Goal: Task Accomplishment & Management: Complete application form

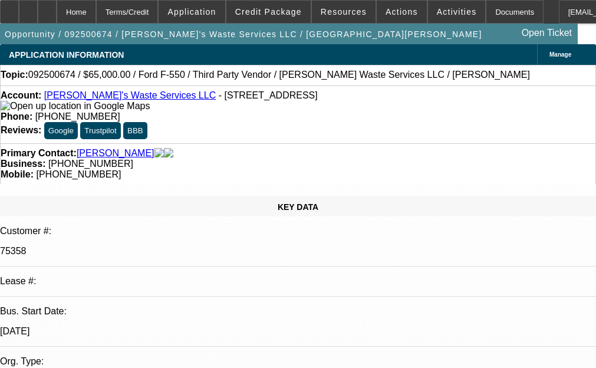
select select "0"
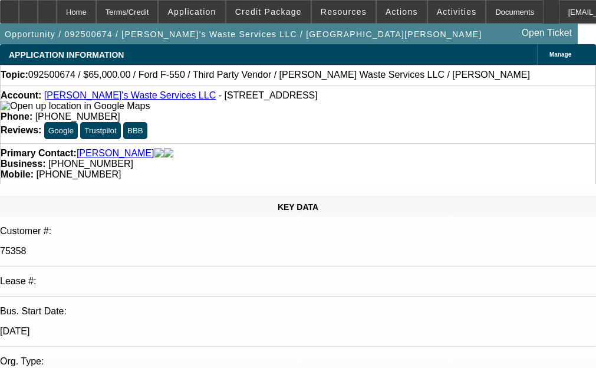
select select "0"
select select "1"
select select "6"
select select "1"
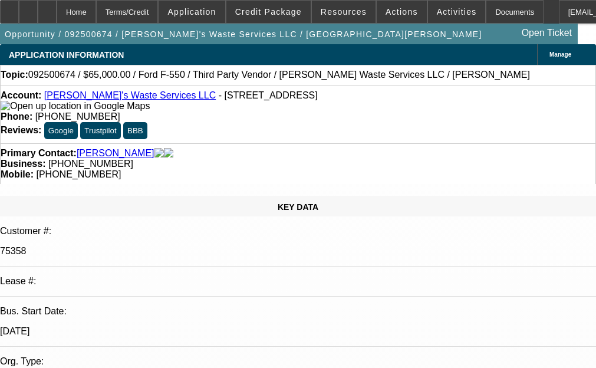
select select "1"
select select "6"
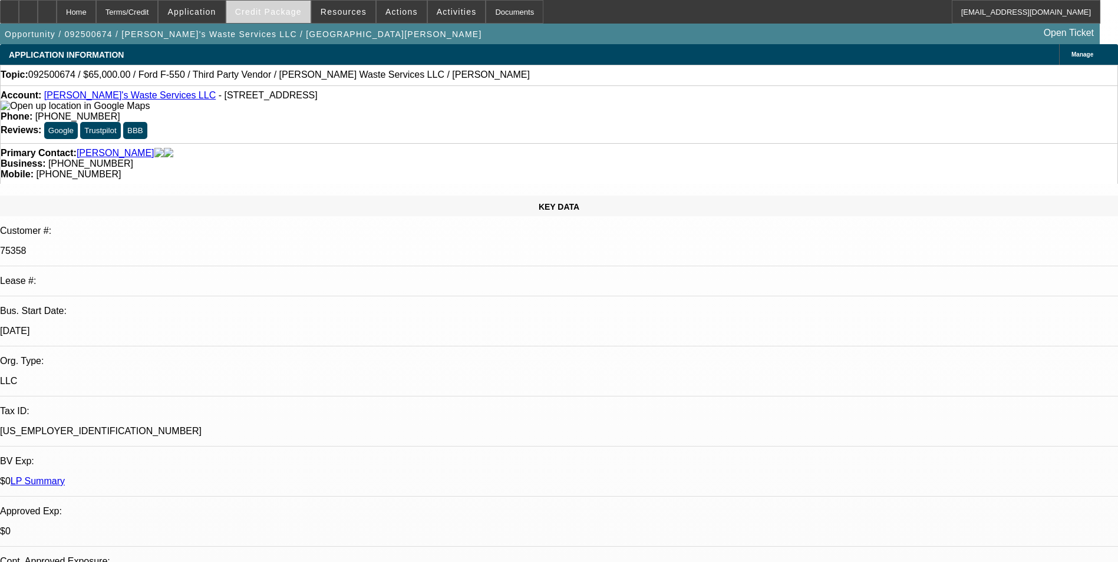
click at [281, 14] on span "Credit Package" at bounding box center [268, 11] width 67 height 9
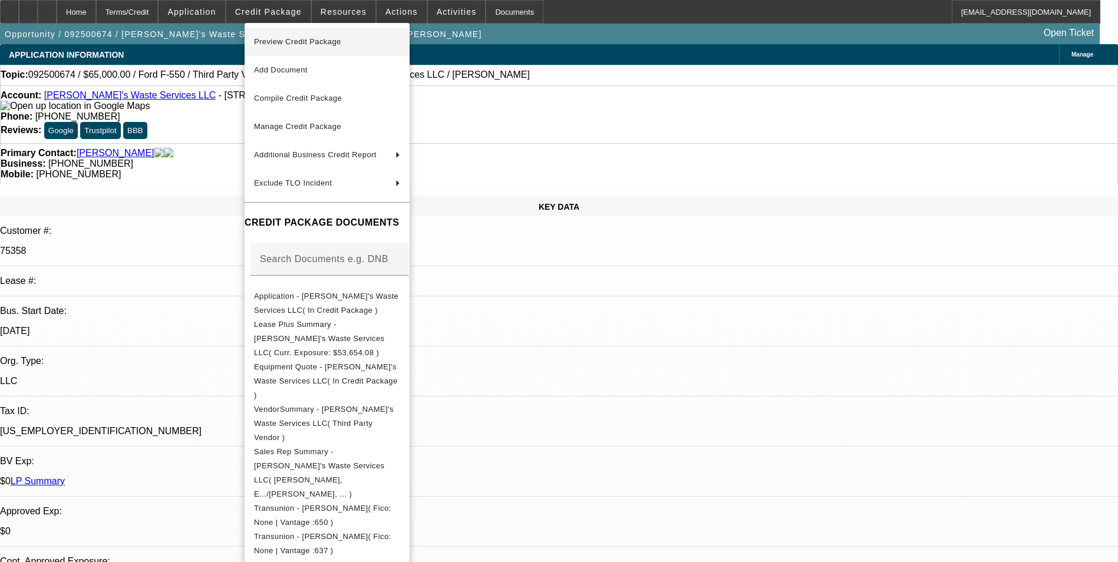
click at [292, 43] on span "Preview Credit Package" at bounding box center [297, 41] width 87 height 9
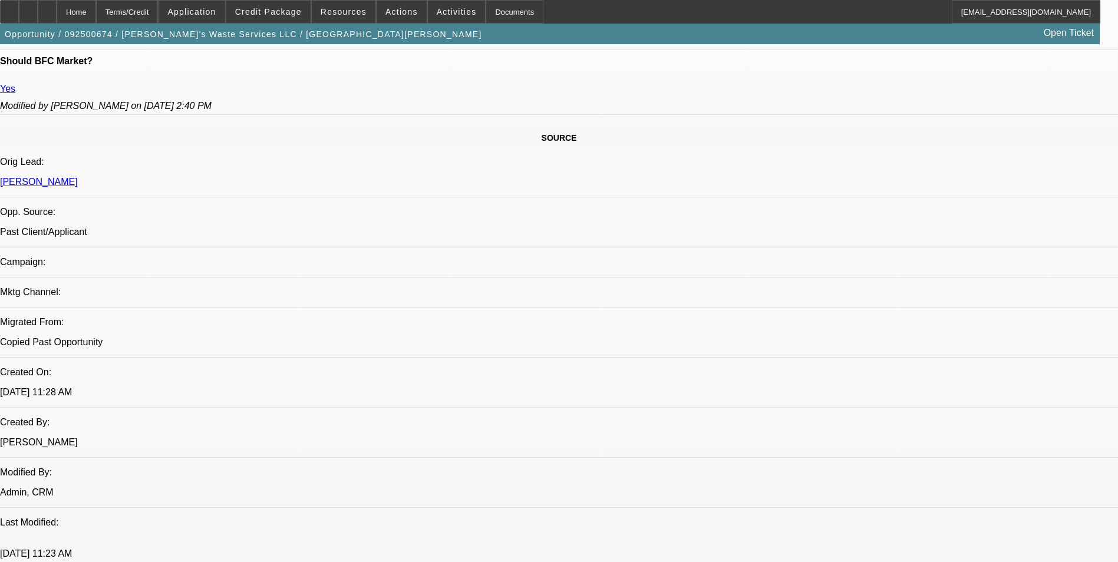
scroll to position [236, 0]
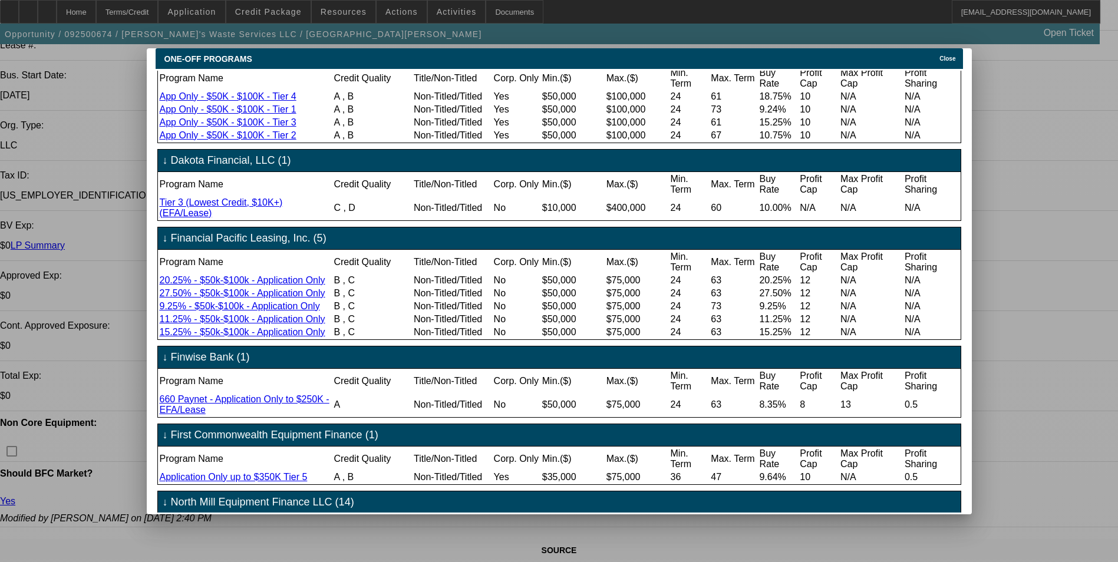
scroll to position [0, 0]
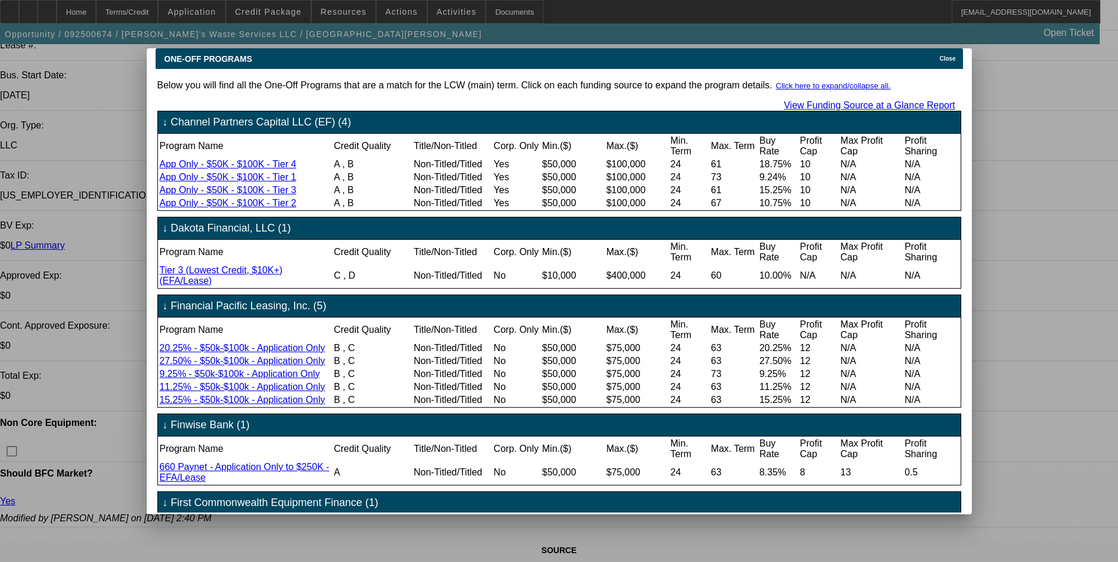
drag, startPoint x: 947, startPoint y: 52, endPoint x: 898, endPoint y: 71, distance: 52.2
click at [947, 55] on span "Close" at bounding box center [947, 58] width 16 height 6
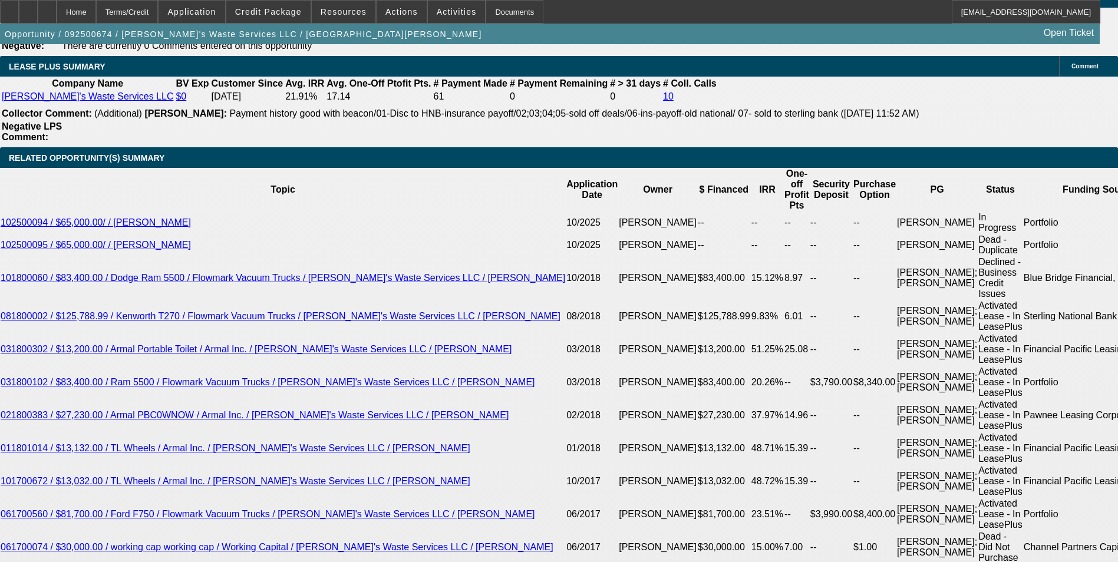
scroll to position [2063, 0]
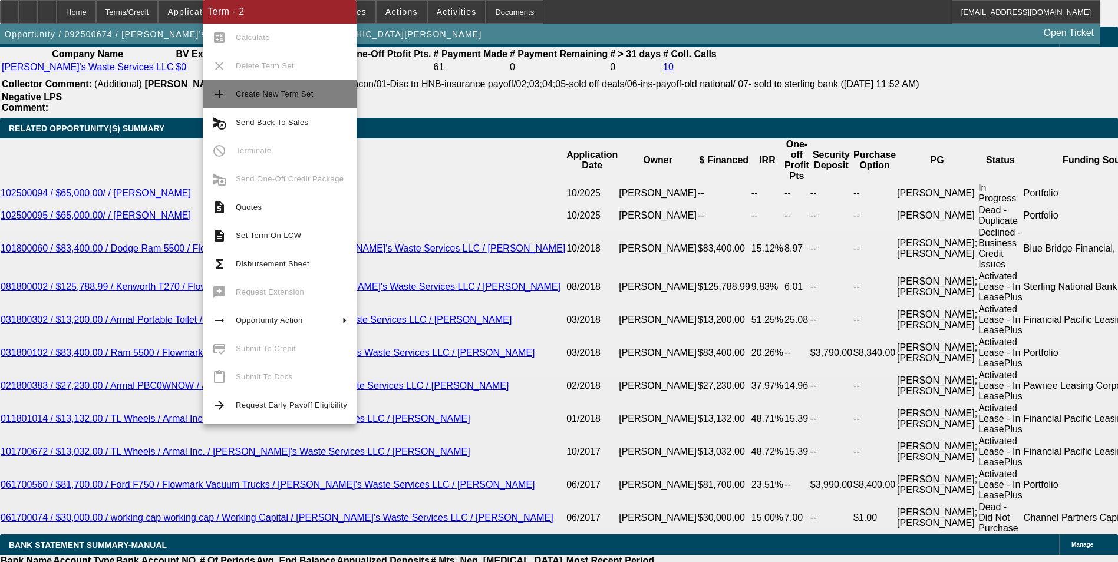
click at [275, 95] on span "Create New Term Set" at bounding box center [275, 94] width 78 height 9
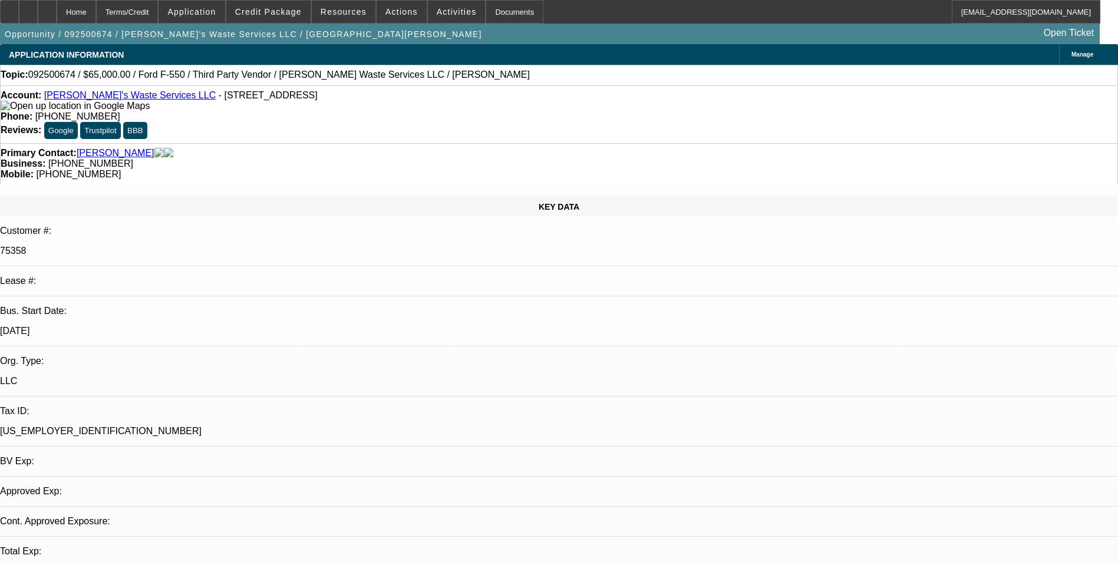
select select "0"
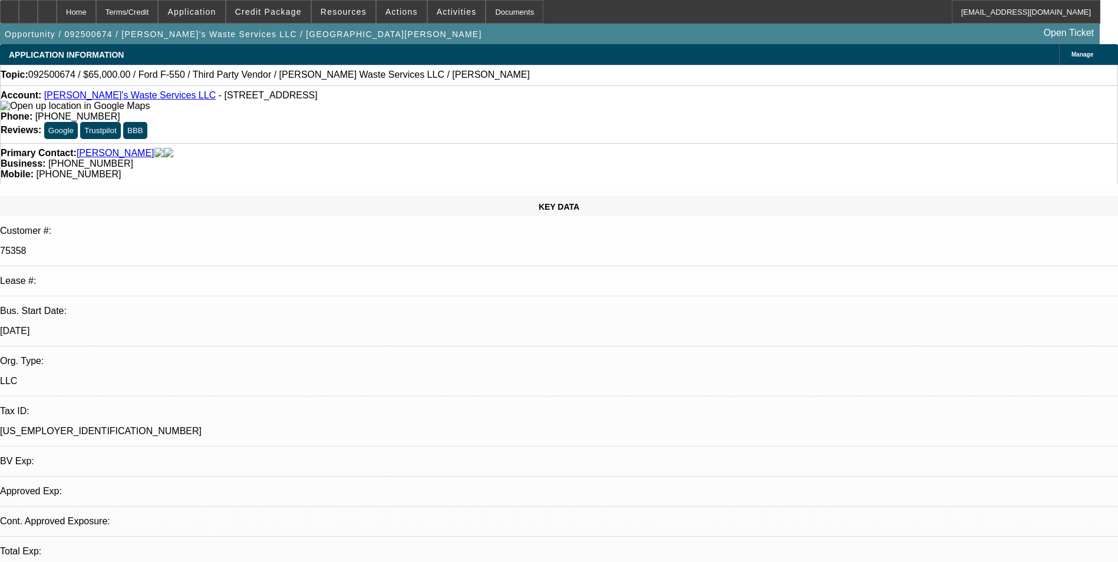
select select "0"
select select "1"
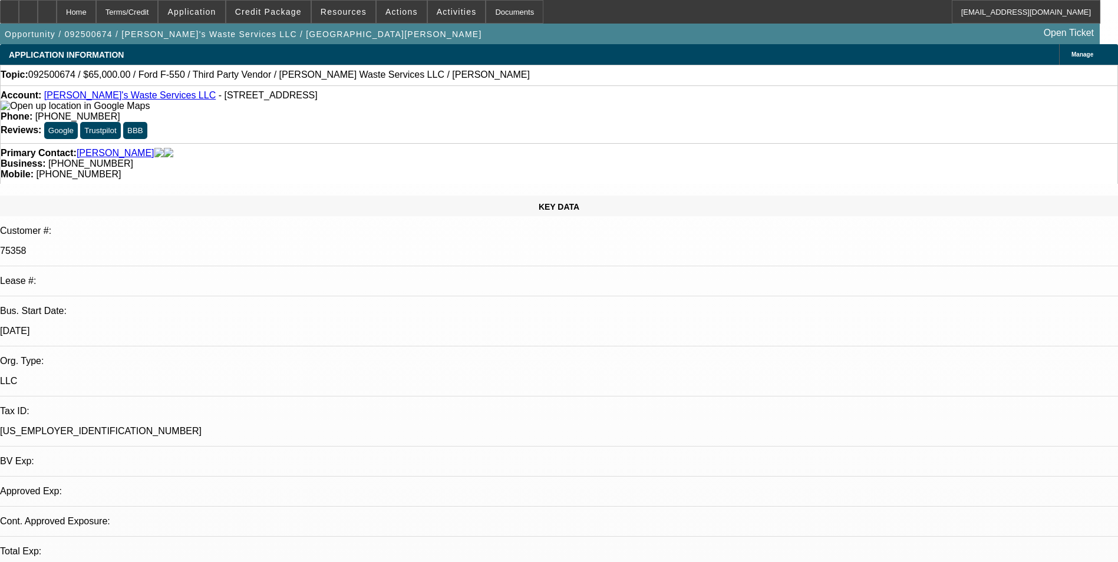
select select "1"
select select "6"
select select "1"
select select "6"
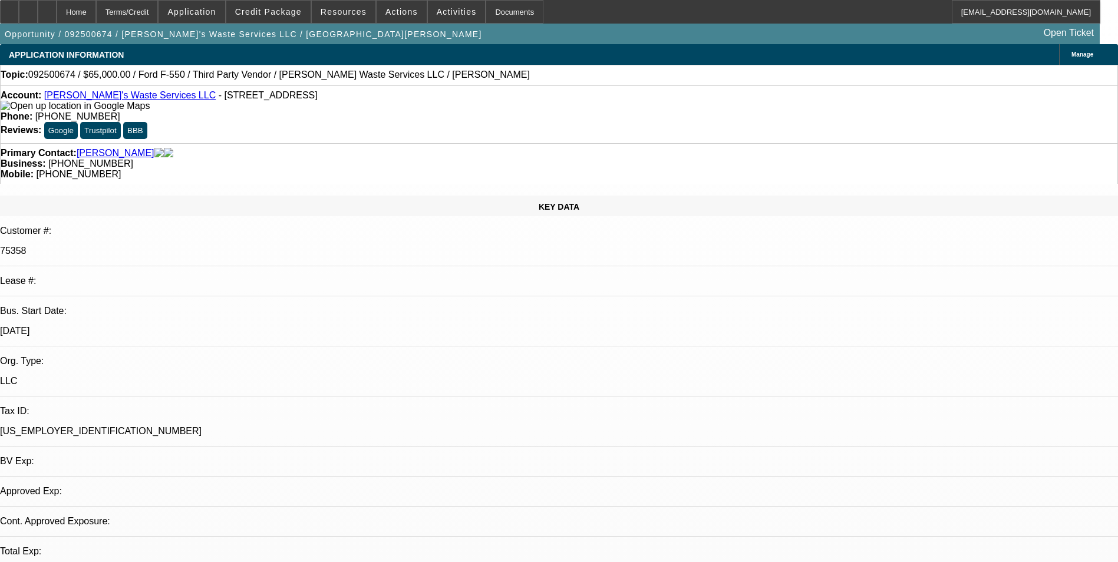
select select "1"
select select "6"
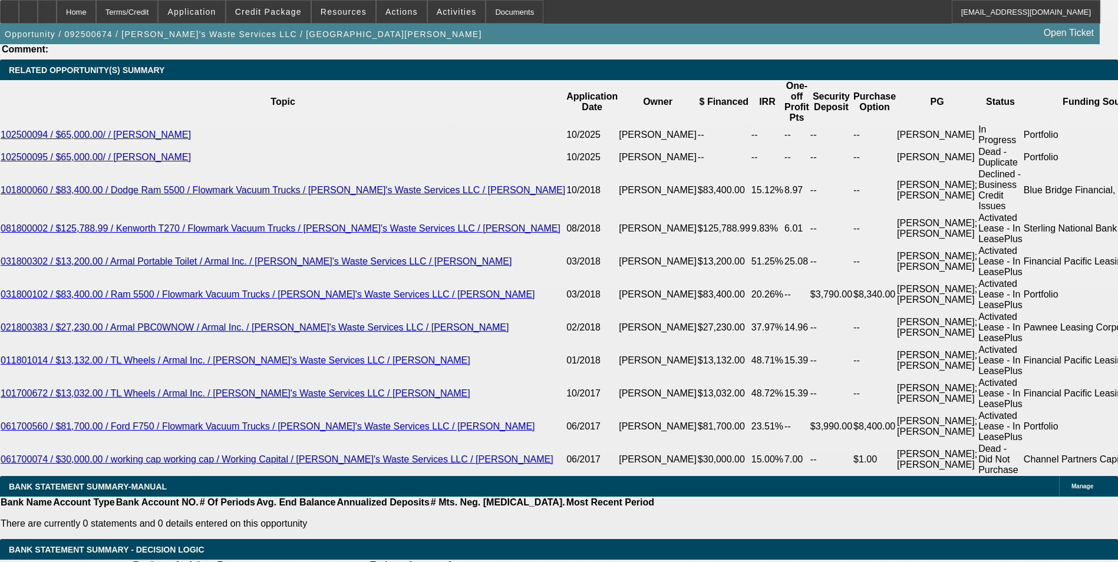
scroll to position [2122, 0]
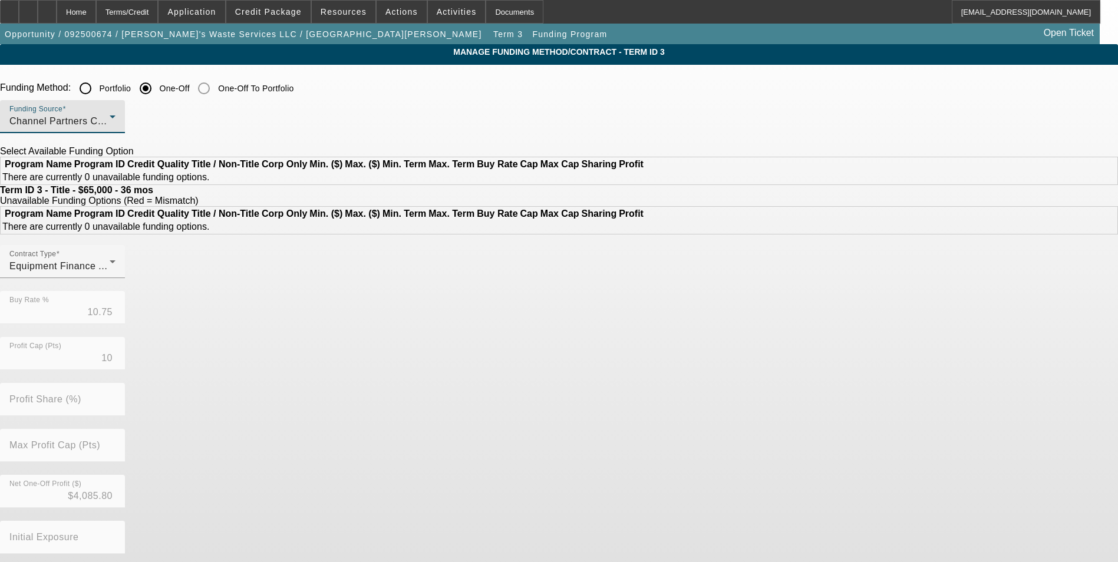
click at [110, 121] on div "Channel Partners Capital LLC (EF)" at bounding box center [59, 121] width 100 height 14
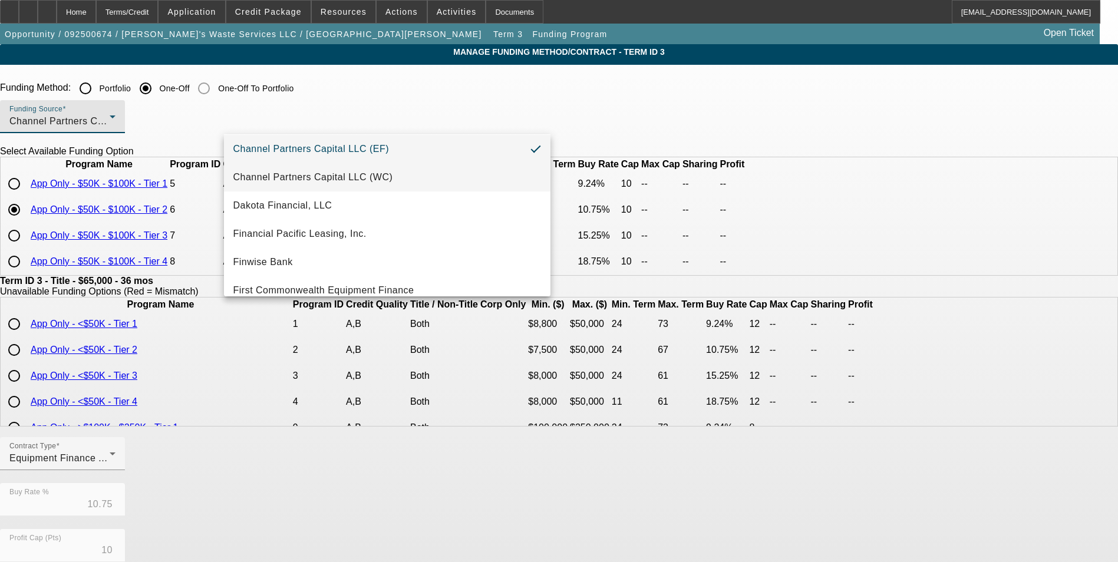
scroll to position [118, 0]
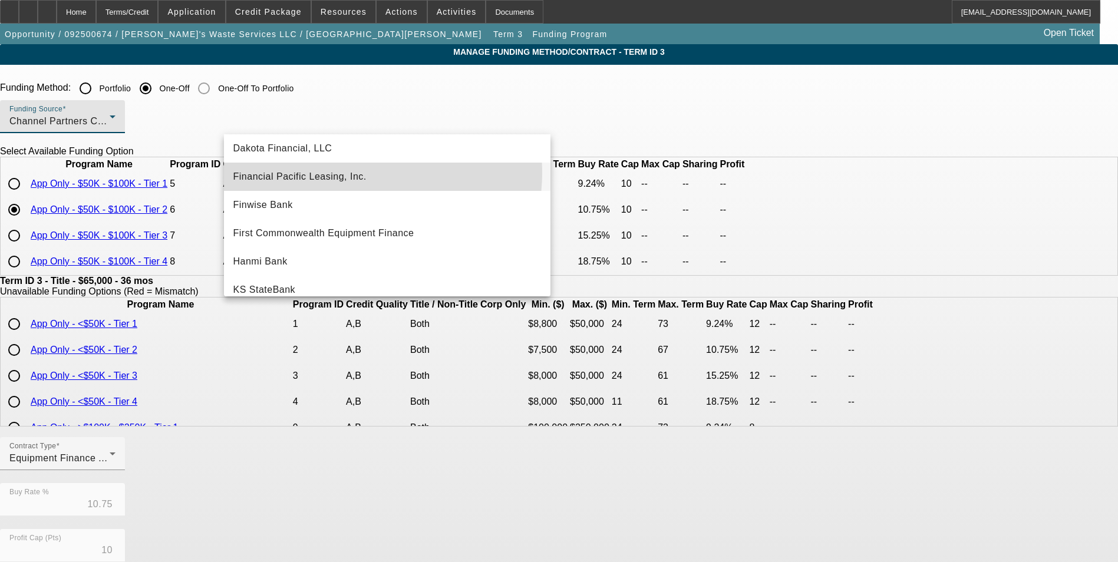
click at [361, 173] on span "Financial Pacific Leasing, Inc." at bounding box center [299, 177] width 133 height 14
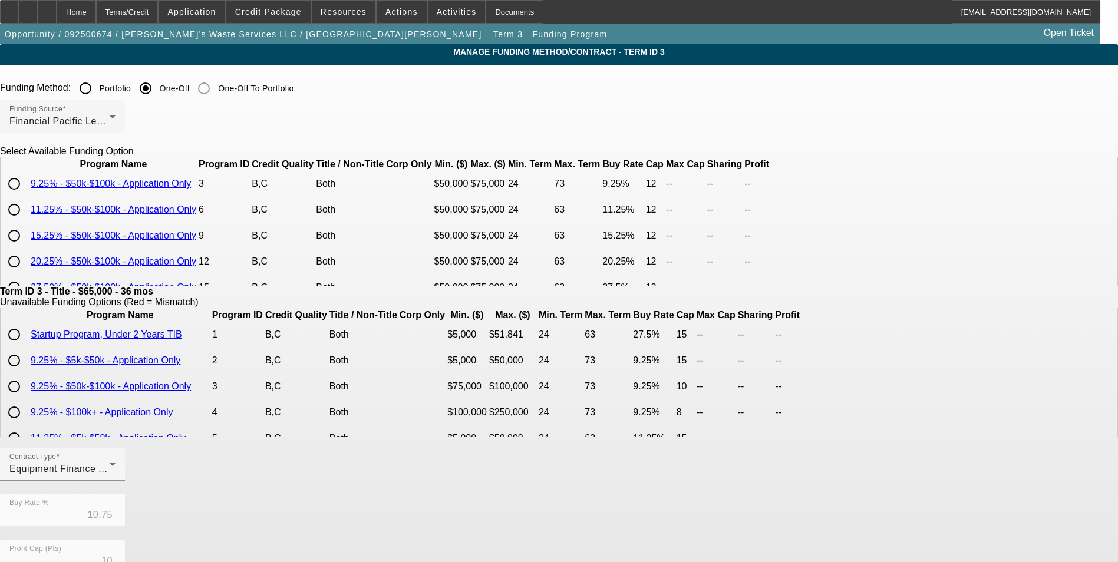
click at [26, 196] on input "radio" at bounding box center [14, 184] width 24 height 24
radio input "true"
type input "9.25"
type input "12"
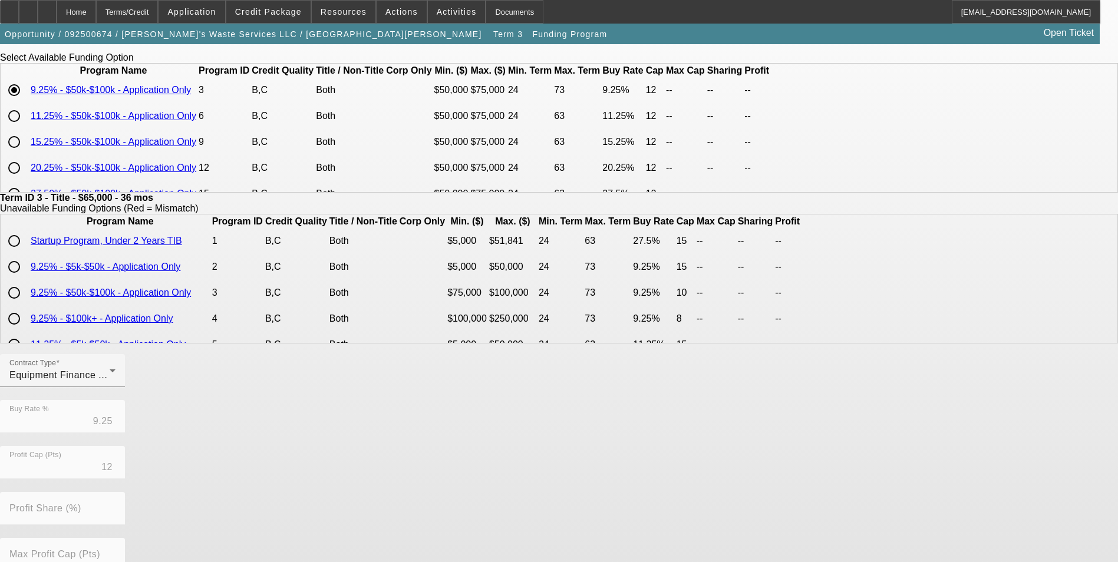
scroll to position [253, 0]
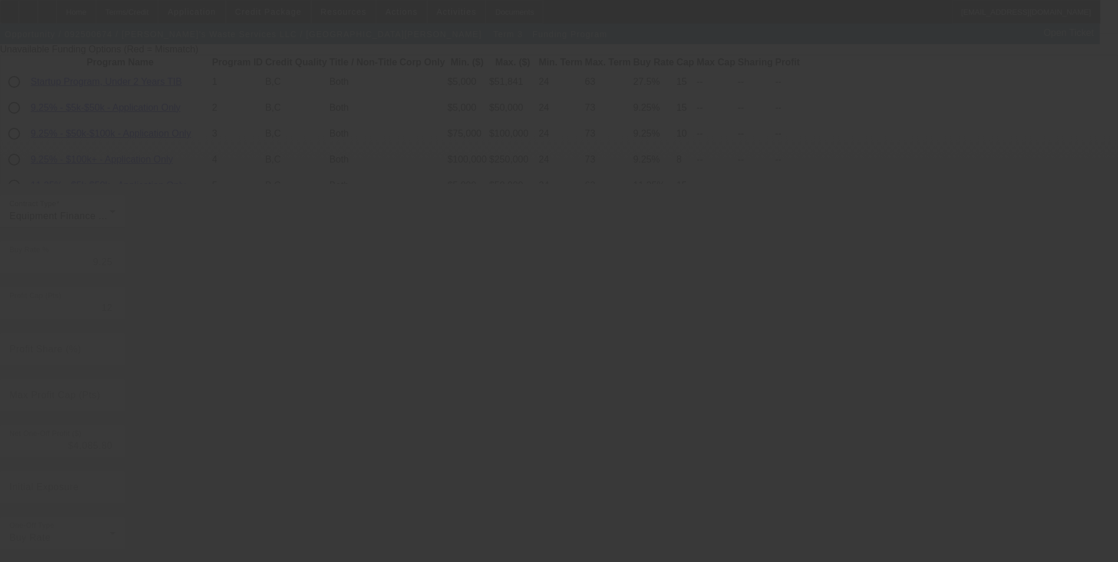
type input "10.75"
type input "10"
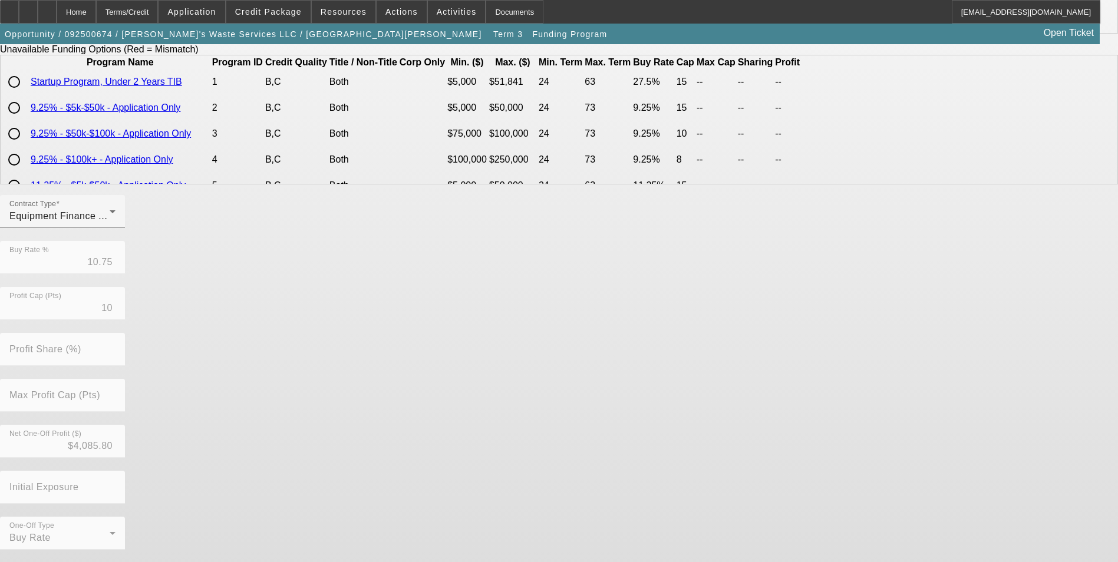
scroll to position [0, 0]
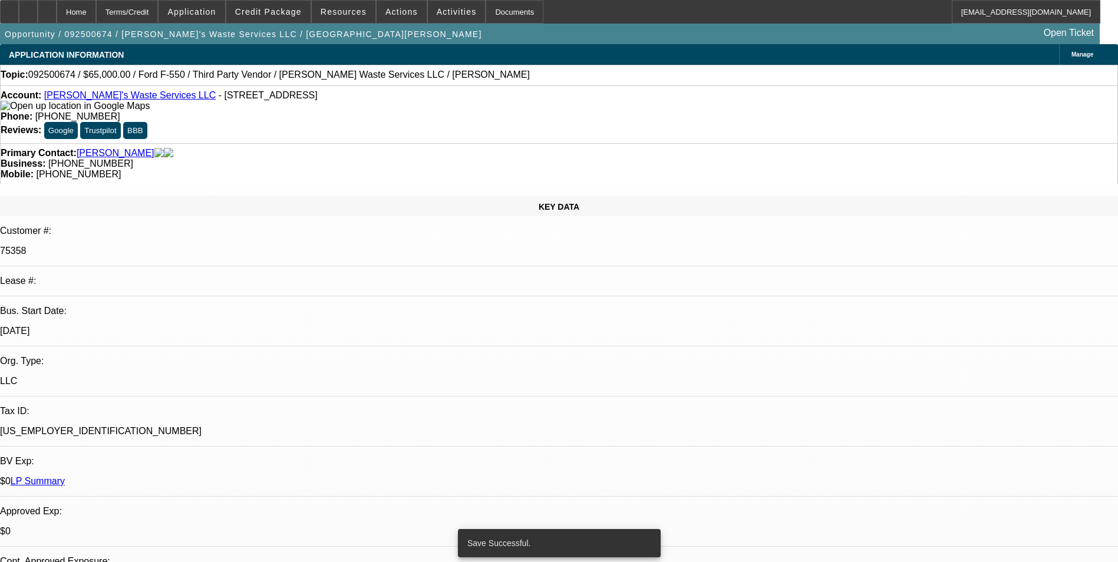
select select "0"
select select "6"
select select "0"
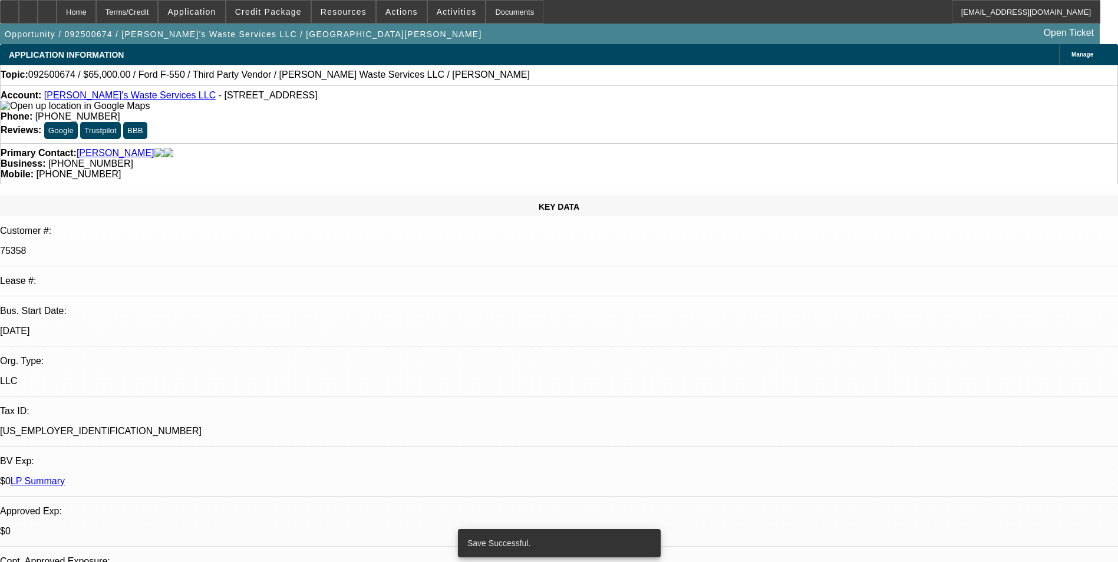
select select "0"
select select "6"
select select "0"
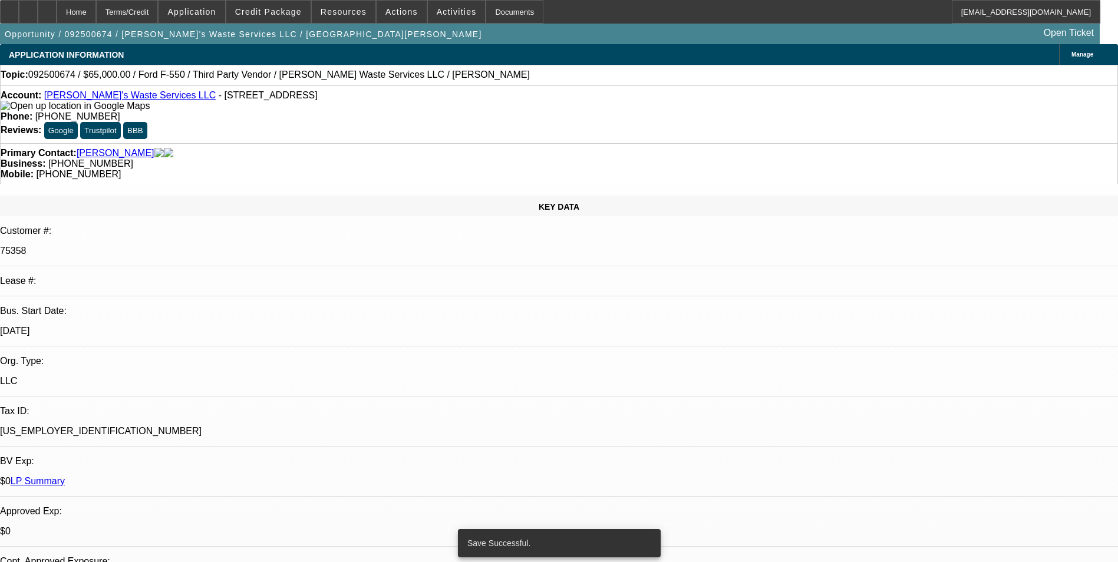
select select "0"
select select "6"
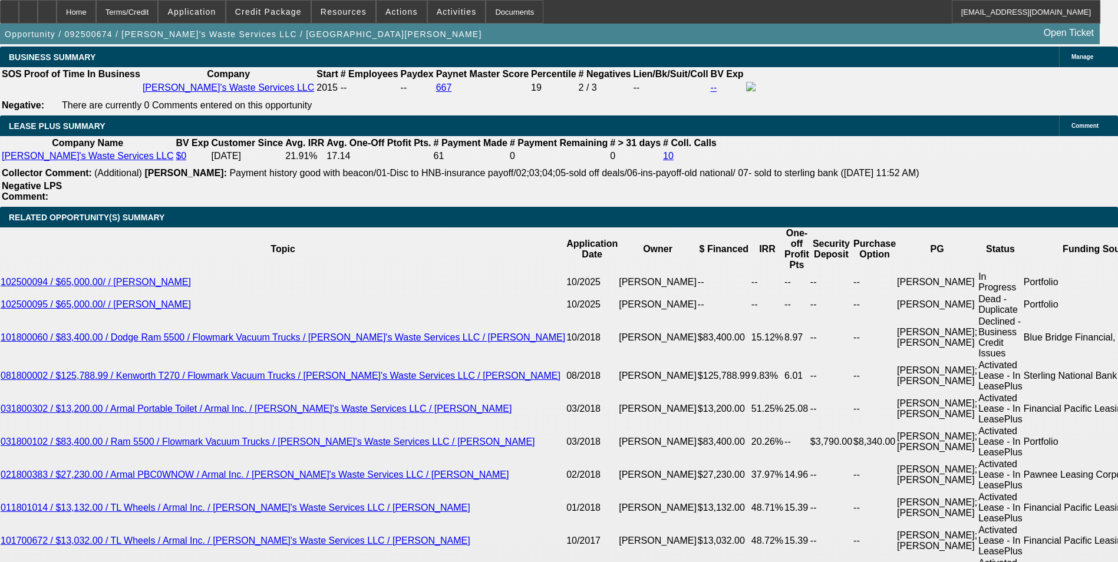
scroll to position [2004, 0]
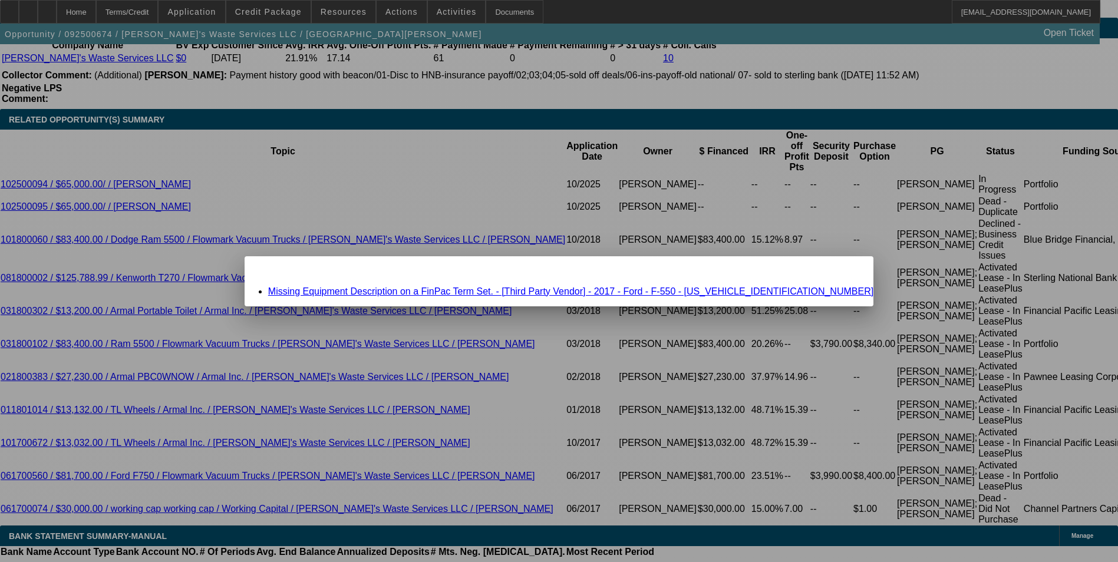
scroll to position [0, 0]
click at [523, 286] on div "Missing Equipment Description on a FinPac Term Set. - [Third Party Vendor] - 20…" at bounding box center [559, 291] width 629 height 11
click at [520, 295] on link "Missing Equipment Description on a FinPac Term Set. - [Third Party Vendor] - 20…" at bounding box center [570, 291] width 605 height 10
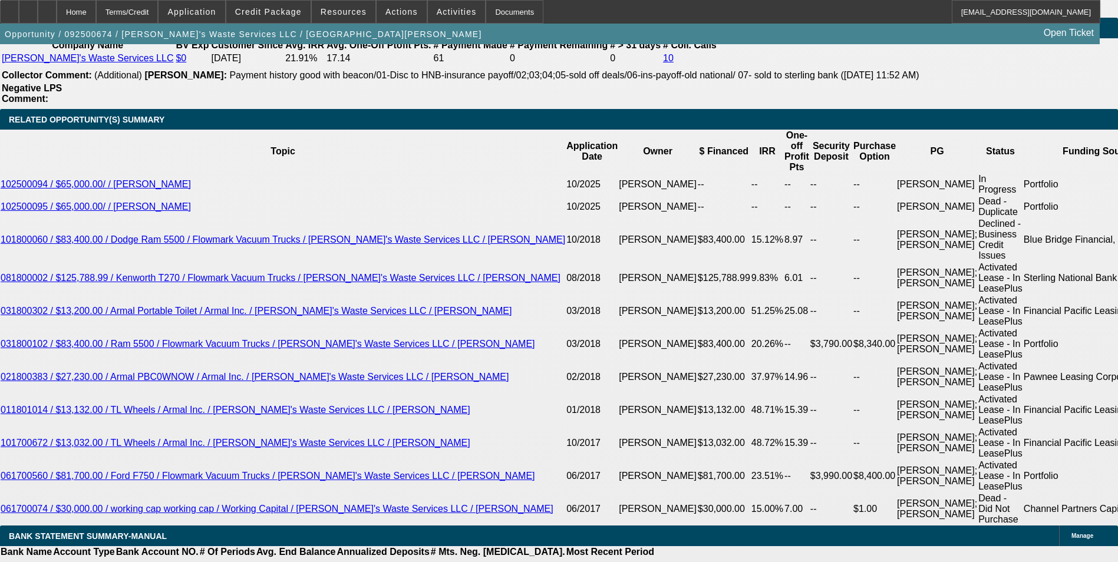
scroll to position [2071, 0]
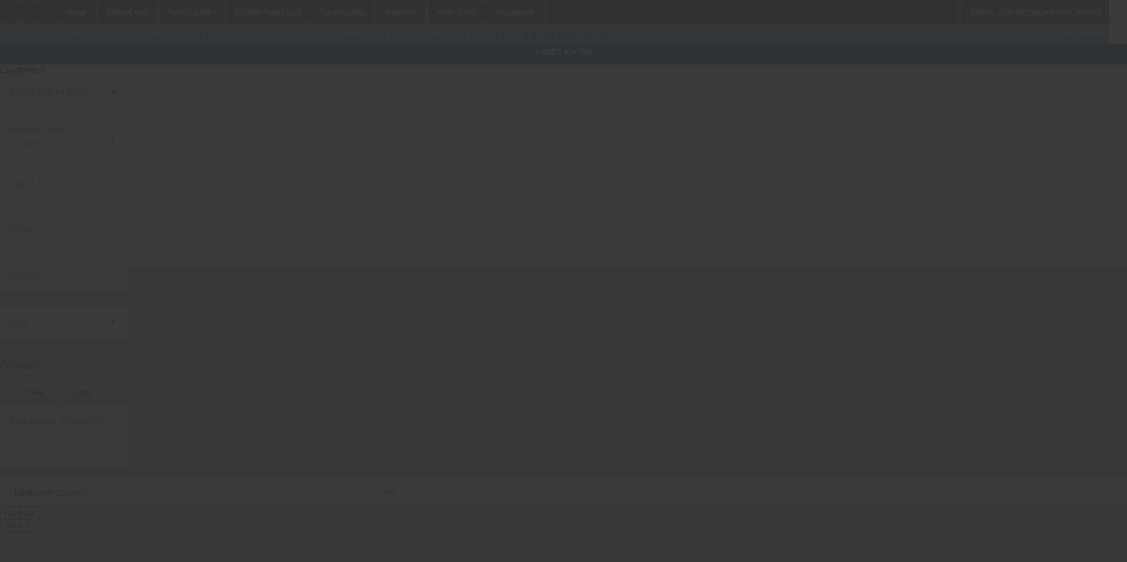
type input "[US_VEHICLE_IDENTIFICATION_NUMBER]"
type input "Ford"
type input "F-550"
radio input "true"
type input "[STREET_ADDRESS]"
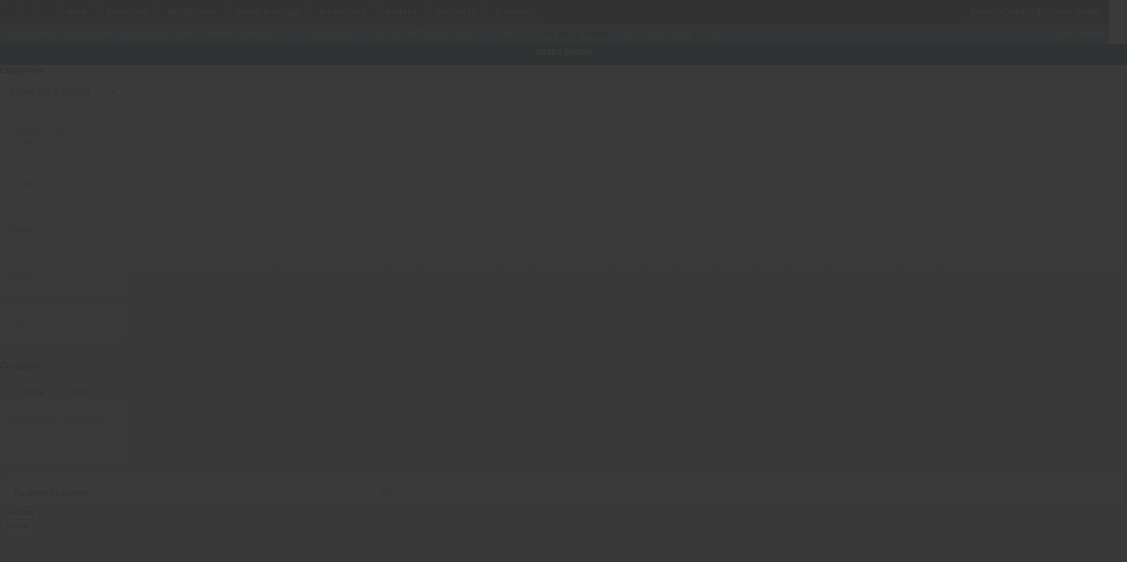
type input "[GEOGRAPHIC_DATA]"
type input "63385"
type input "Saint [PERSON_NAME]"
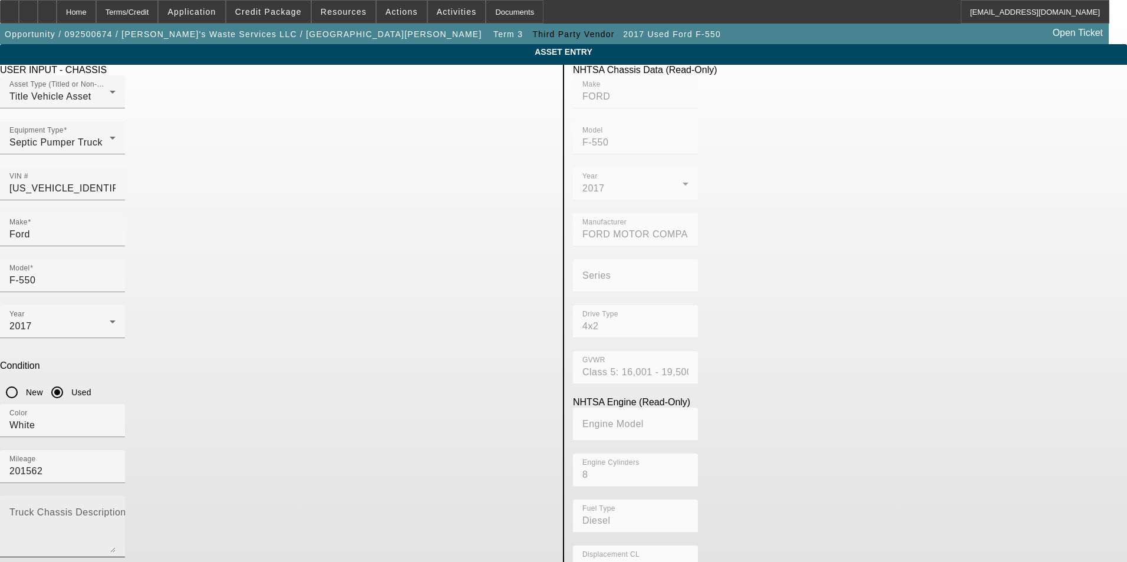
click at [116, 510] on textarea "Truck Chassis Description (Describe the truck chassis only)" at bounding box center [62, 531] width 106 height 42
type textarea "septic truck"
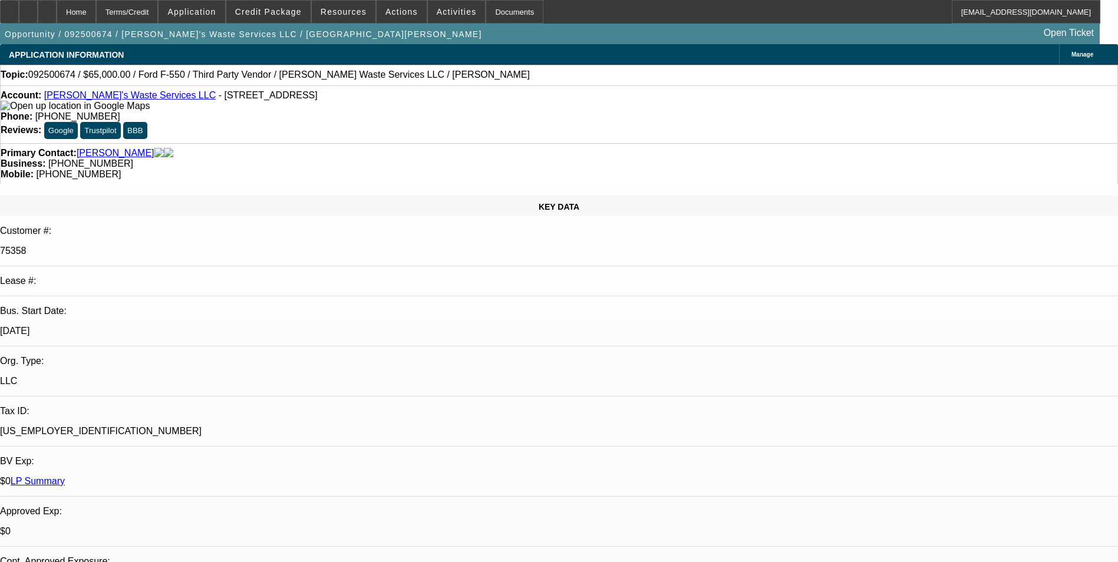
select select "0"
select select "6"
select select "0"
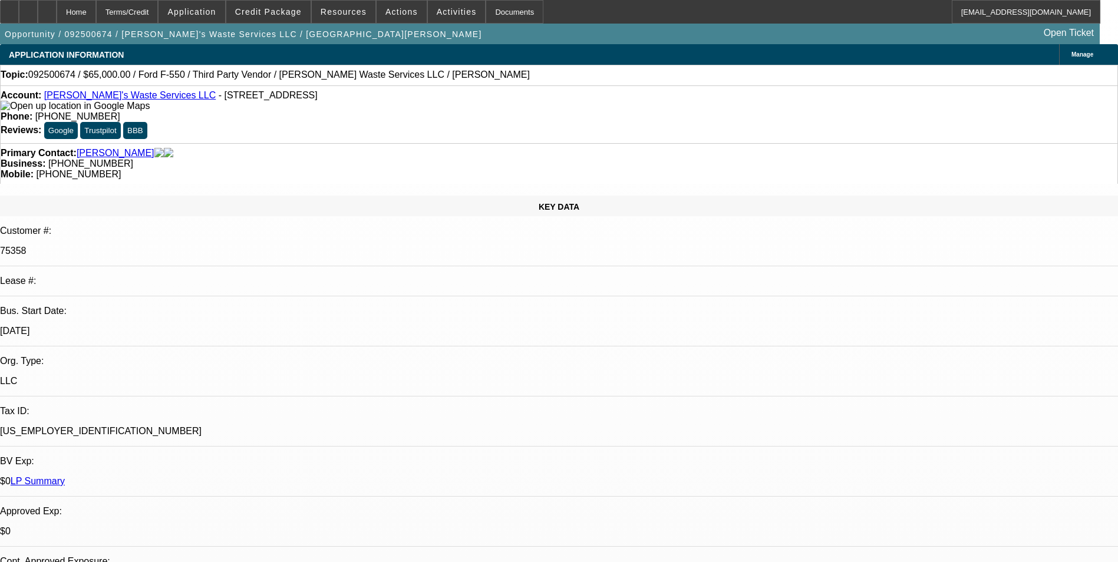
select select "0"
select select "6"
select select "0"
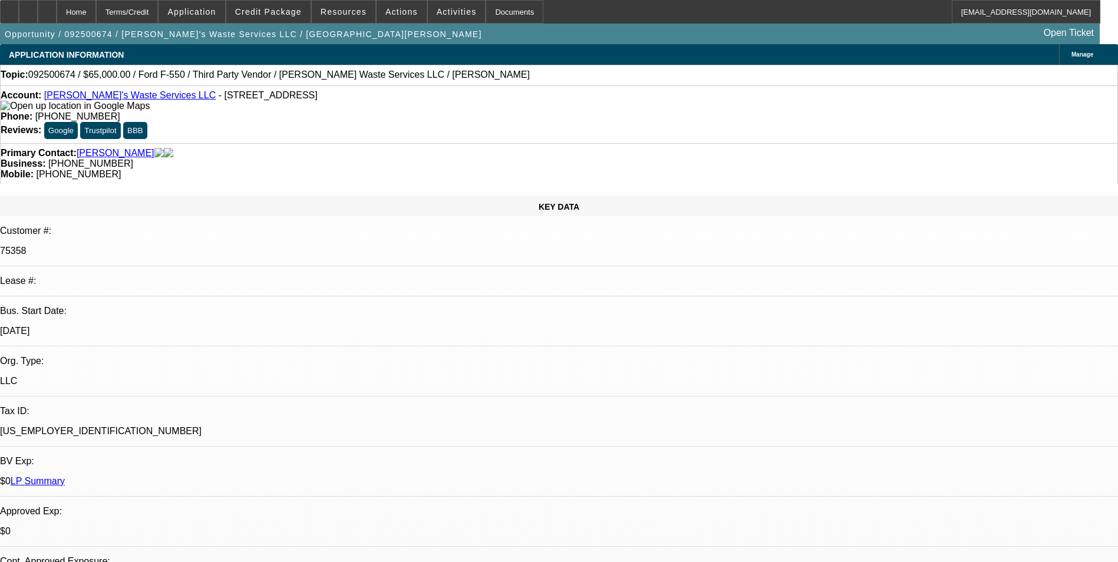
select select "0"
select select "6"
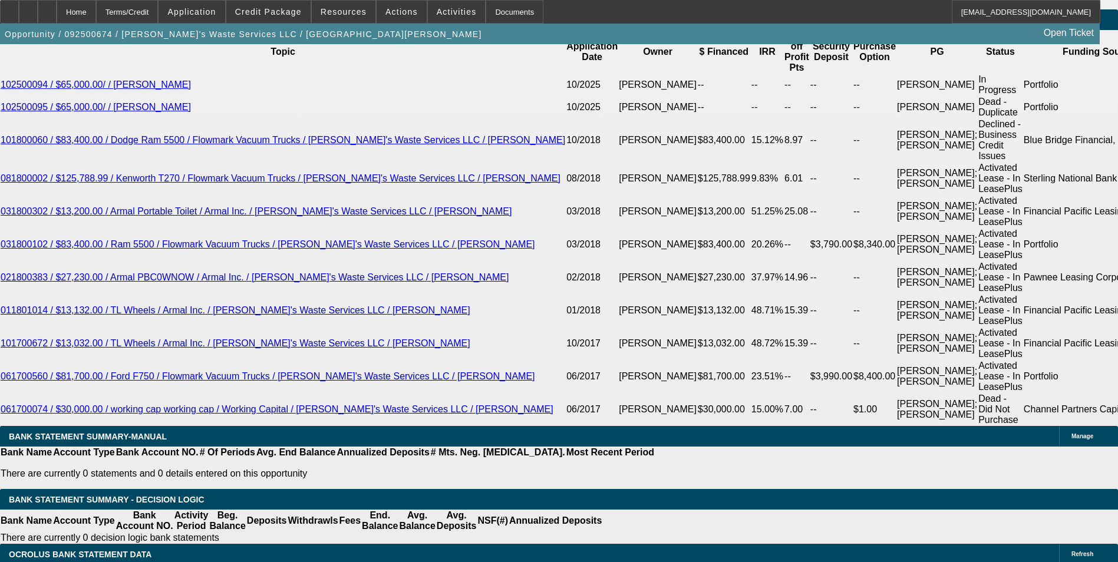
scroll to position [2181, 0]
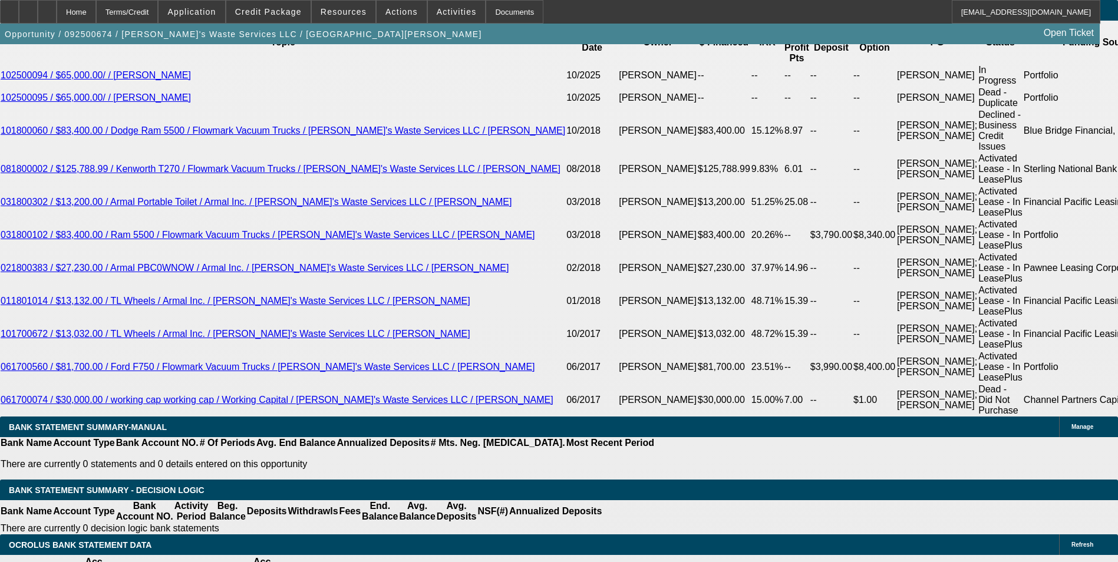
drag, startPoint x: 253, startPoint y: 342, endPoint x: 304, endPoint y: 342, distance: 51.3
type input "UNKNOWN"
type input "1"
type input "$1,833.53"
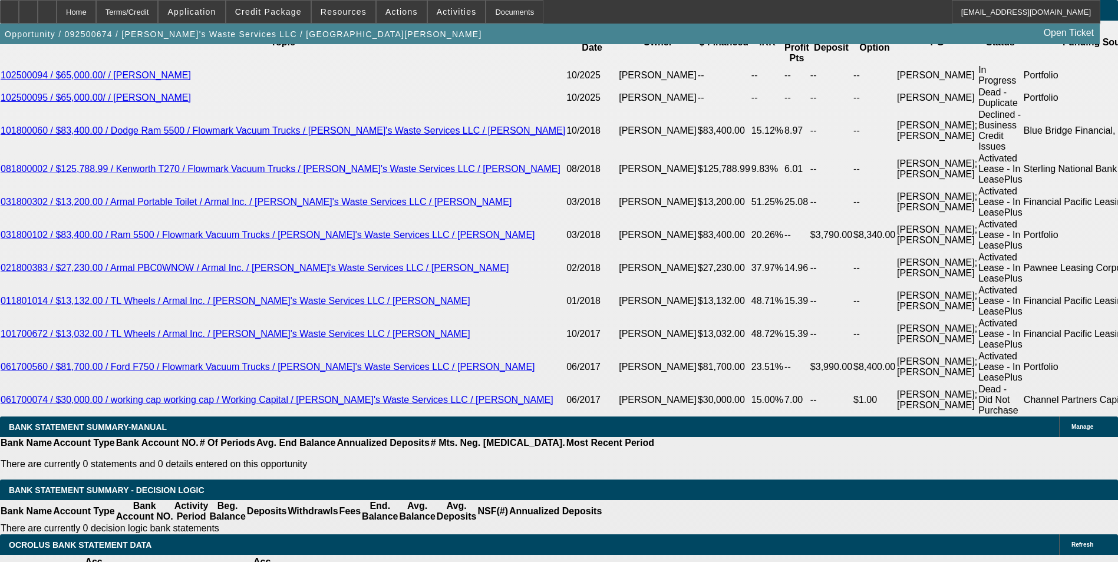
type input "13"
type input "$2,190.11"
type input "13.5"
type input "$2,205.79"
type input "13.5"
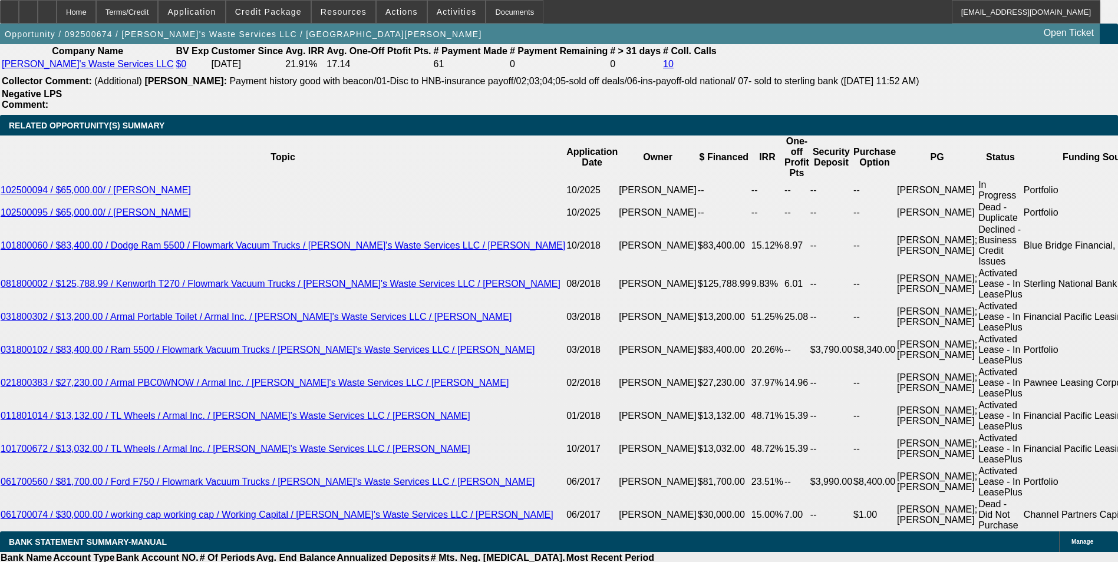
scroll to position [1945, 0]
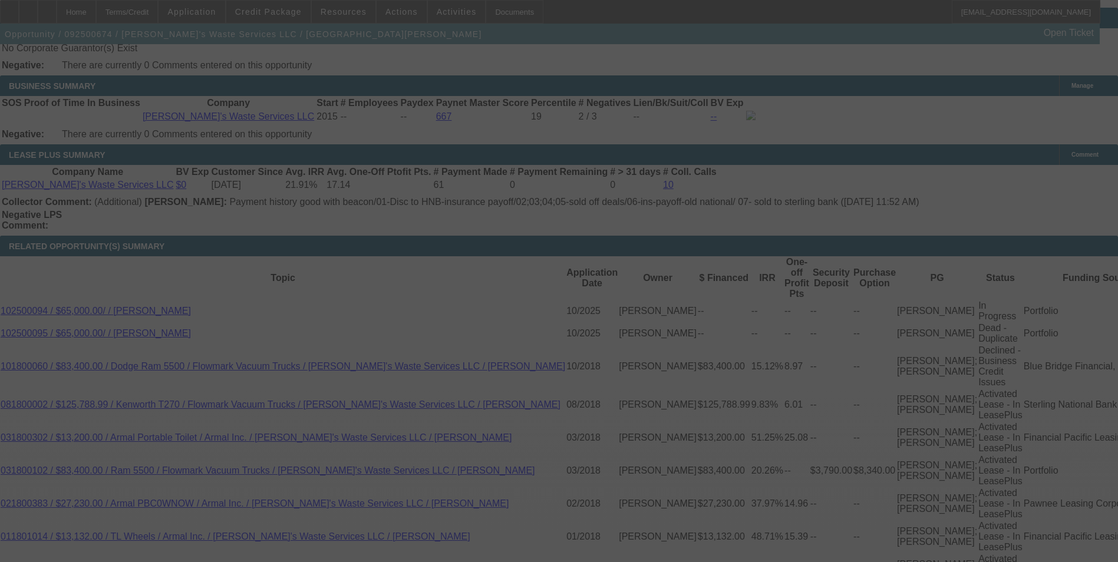
select select "0"
select select "6"
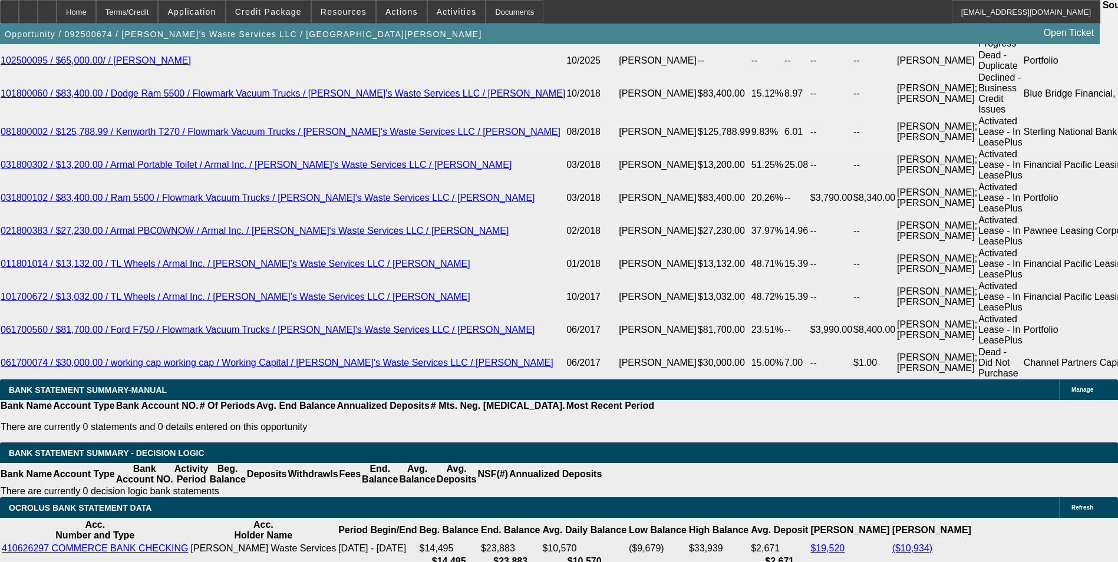
scroll to position [2239, 0]
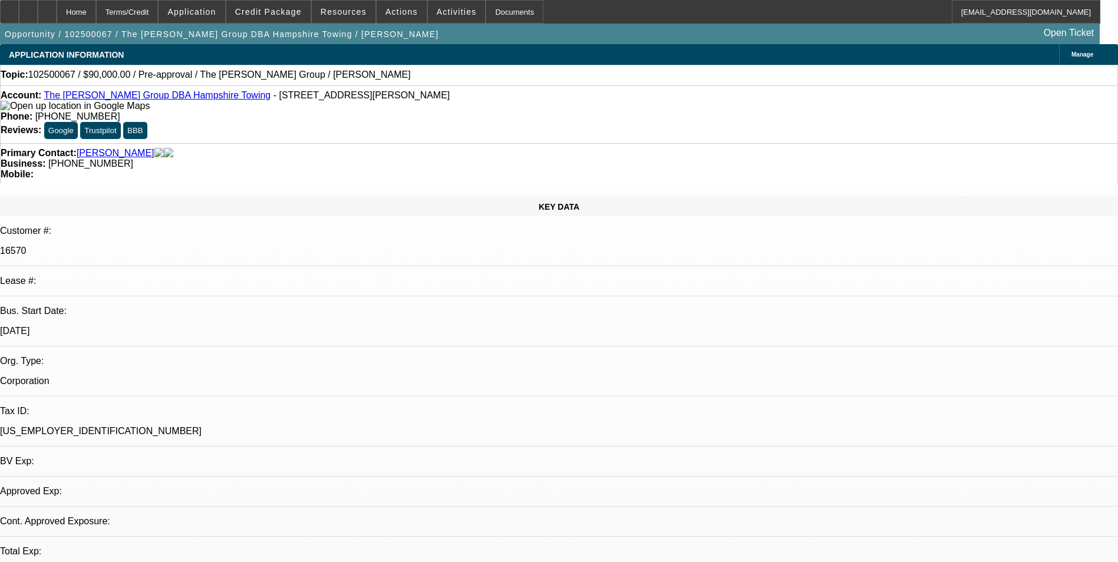
select select "0"
select select "2"
select select "0.1"
select select "4"
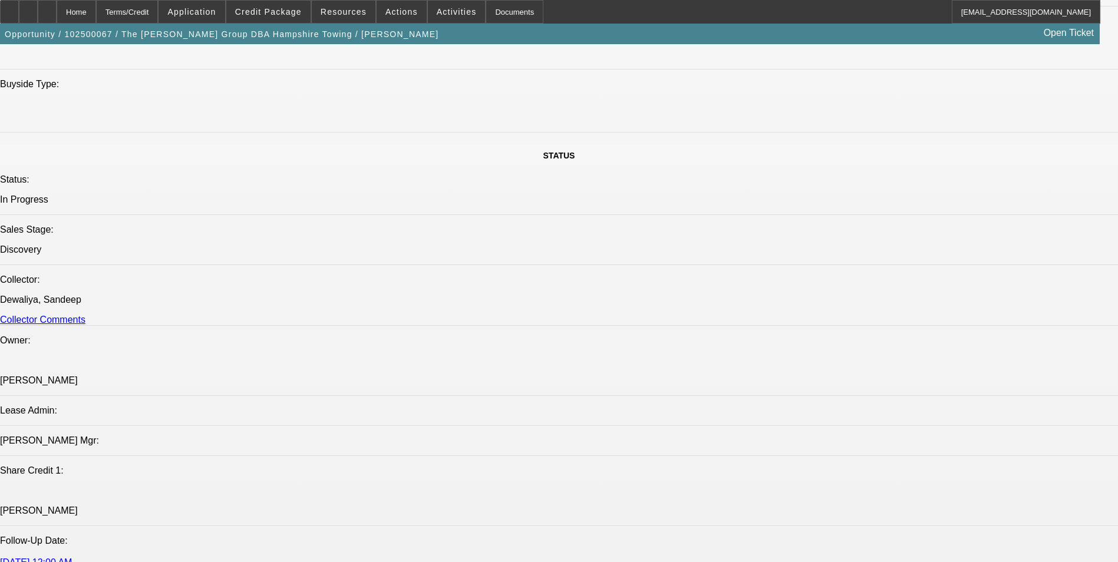
scroll to position [1179, 0]
